Goal: Transaction & Acquisition: Register for event/course

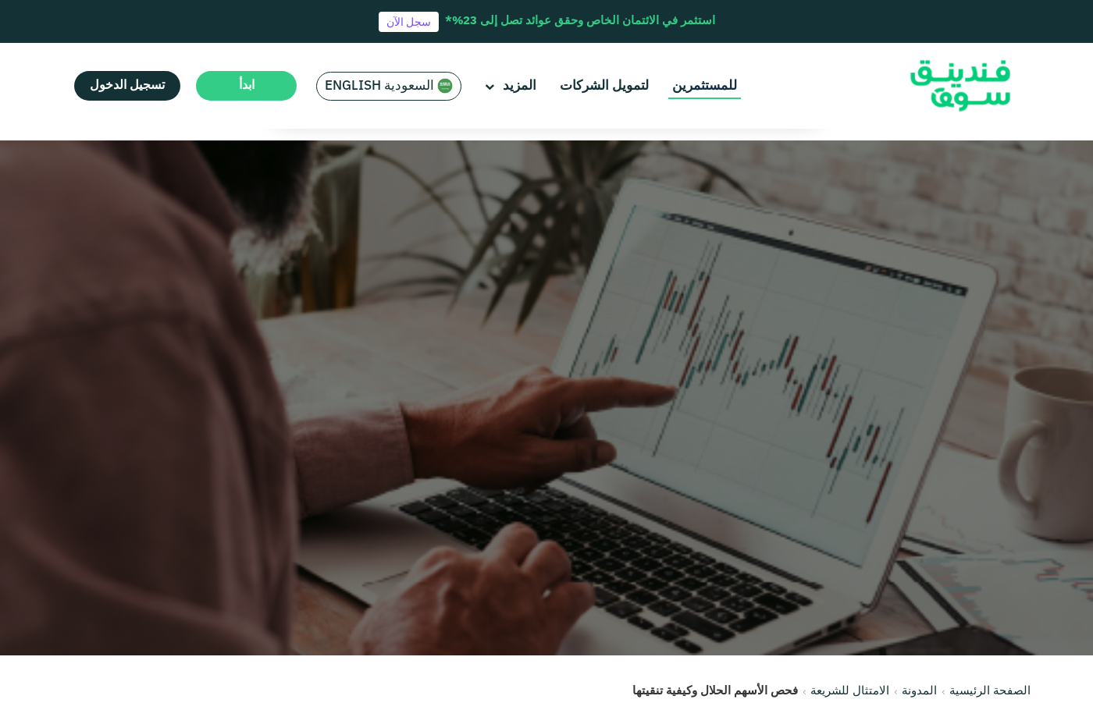
click at [716, 89] on link "للمستثمرين" at bounding box center [704, 86] width 73 height 26
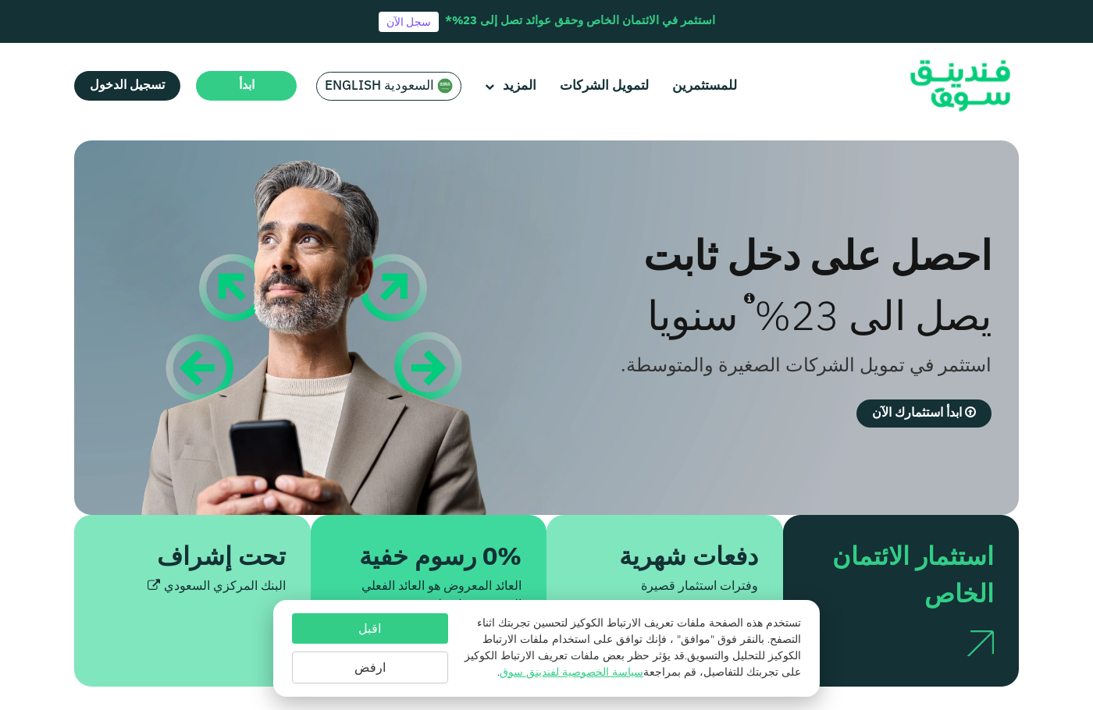
click at [766, 268] on div "احصل على دخل ثابت" at bounding box center [755, 255] width 472 height 52
click at [914, 411] on span "ابدأ استثمارك الآن" at bounding box center [917, 413] width 90 height 12
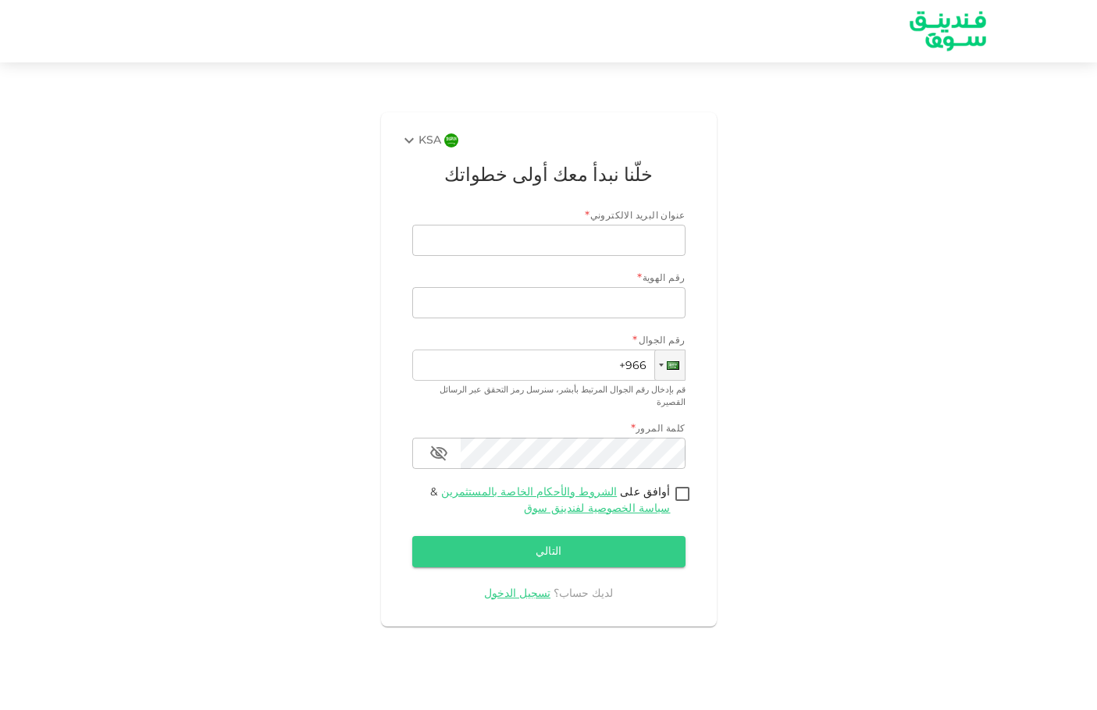
click at [970, 21] on img at bounding box center [947, 31] width 117 height 60
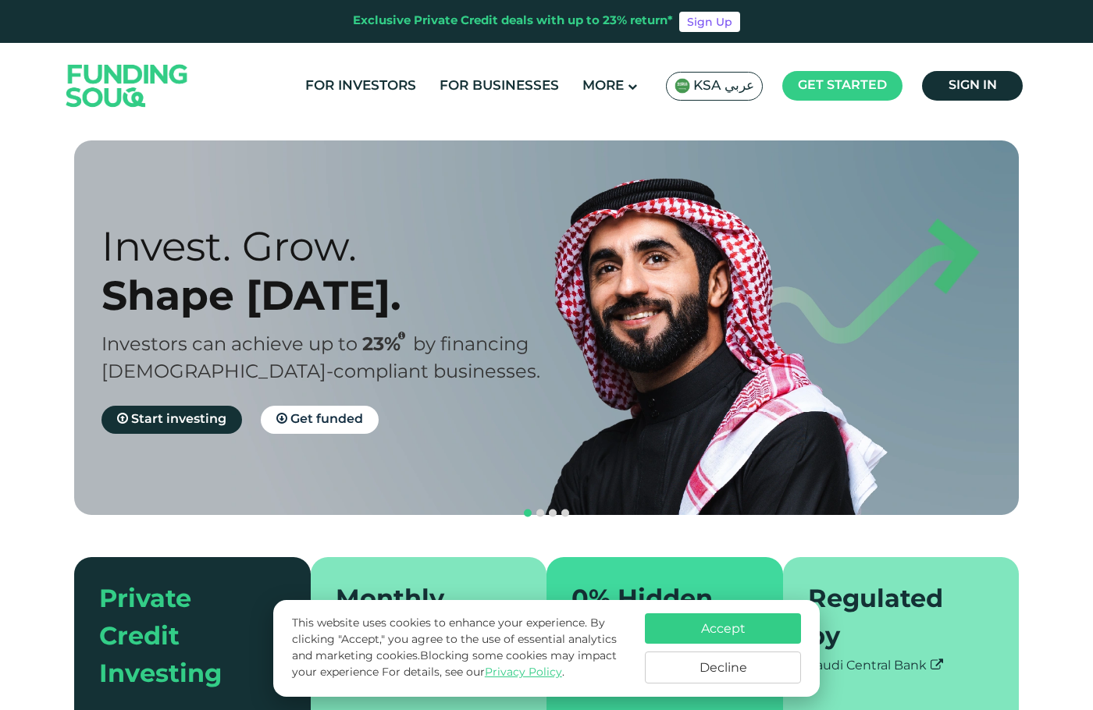
click at [745, 87] on span "KSA عربي" at bounding box center [723, 86] width 61 height 18
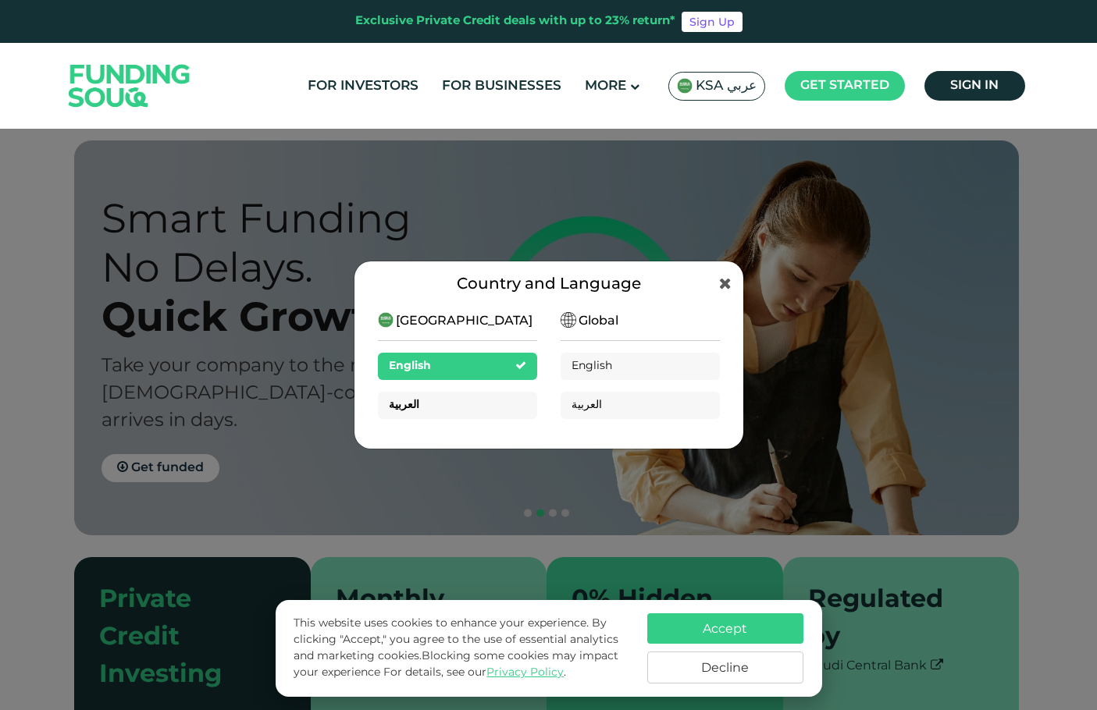
click at [477, 400] on div "العربية" at bounding box center [457, 405] width 159 height 27
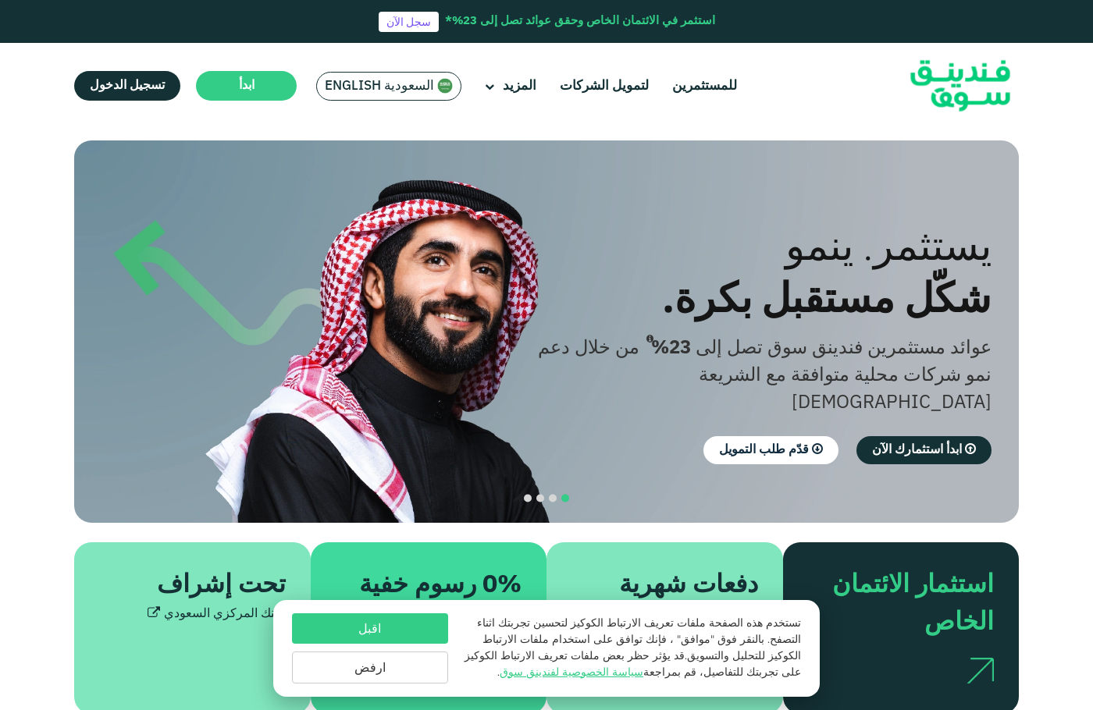
scroll to position [78, 0]
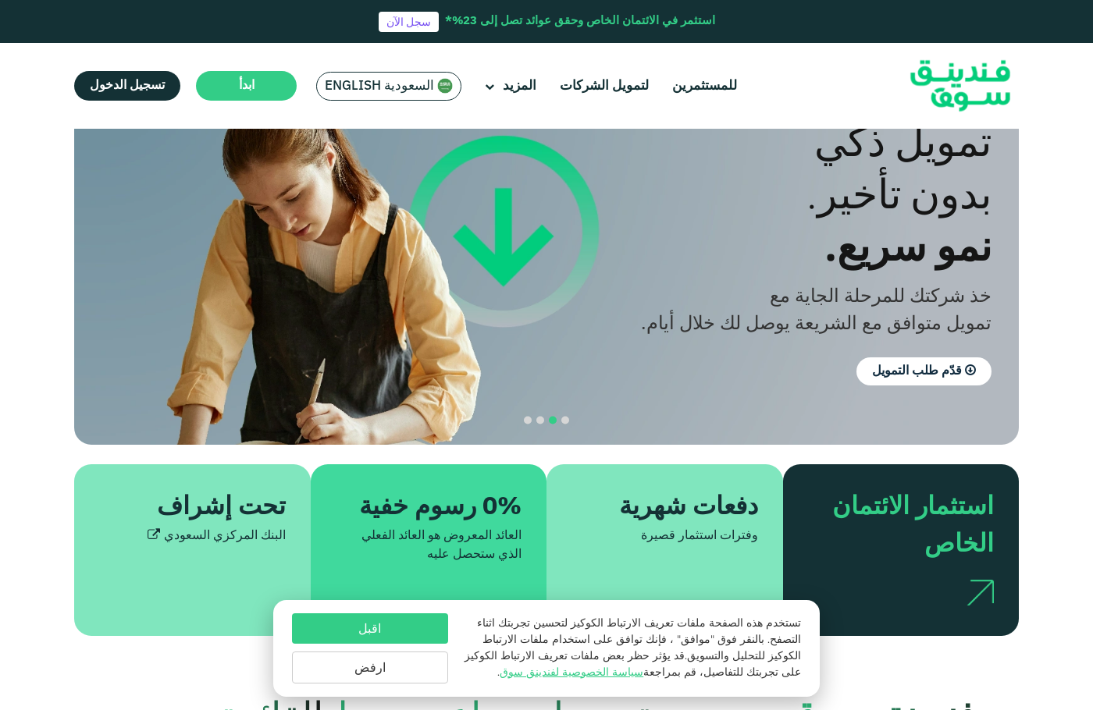
click at [942, 354] on div "تمويل ذكي بدون تأخير. نمو سريع. خذ شركتك للمرحلة الجاية مع تمويل متوافق مع الشر…" at bounding box center [755, 250] width 472 height 271
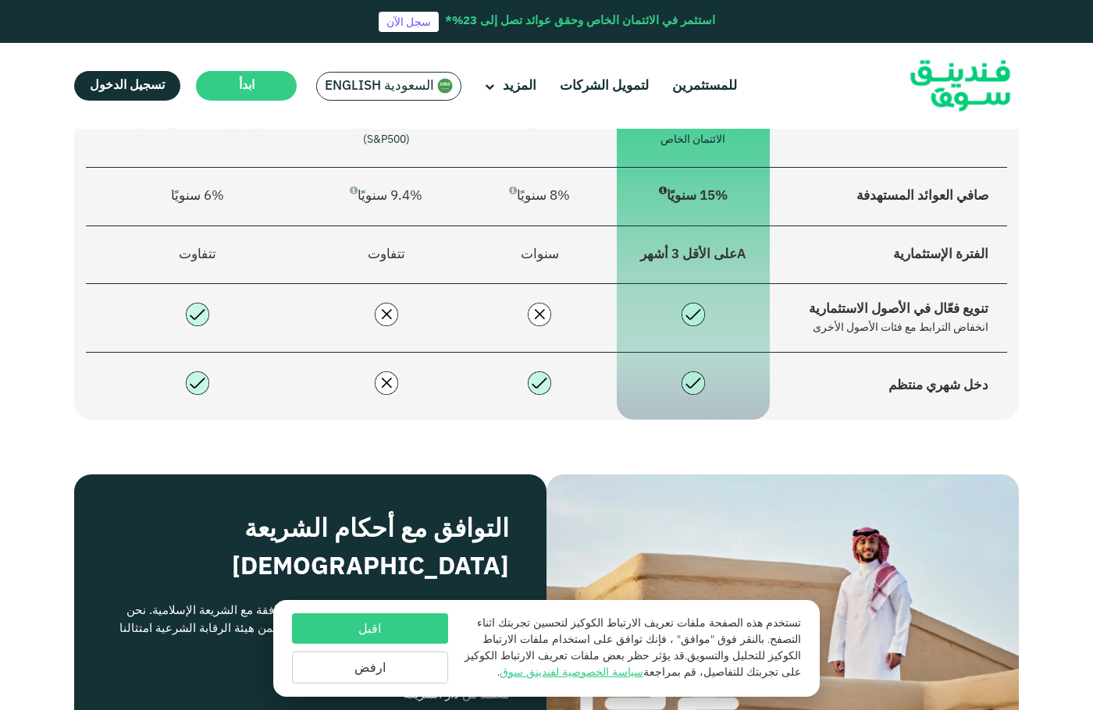
scroll to position [1249, 0]
